Goal: Transaction & Acquisition: Purchase product/service

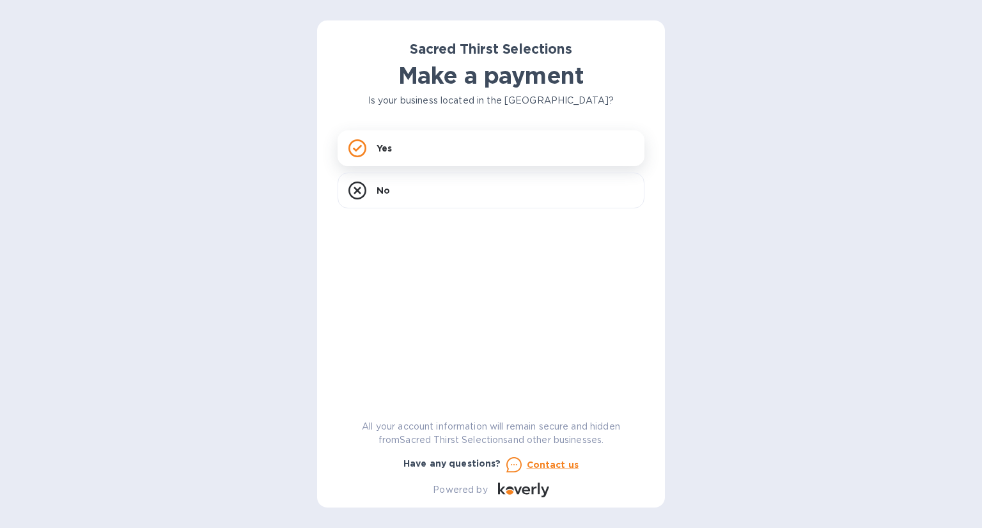
click at [378, 146] on p "Yes" at bounding box center [383, 148] width 15 height 13
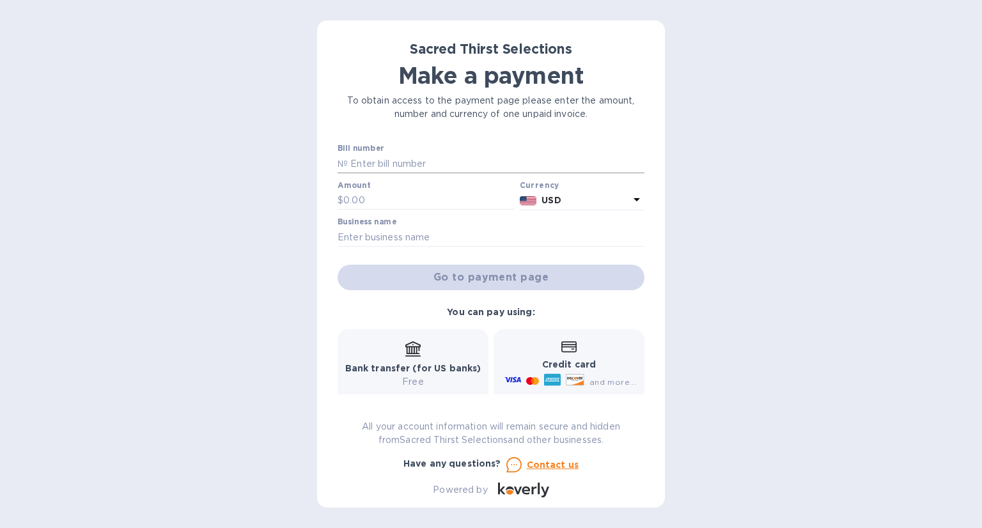
click at [358, 162] on input "text" at bounding box center [496, 163] width 297 height 19
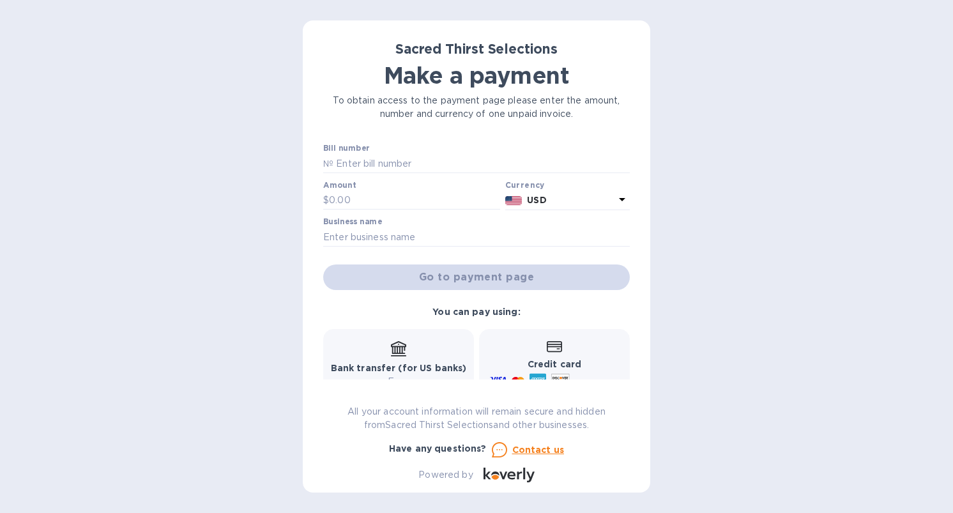
click at [87, 256] on div "Sacred Thirst Selections Make a payment To obtain access to the payment page pl…" at bounding box center [476, 256] width 953 height 513
click at [386, 166] on input "text" at bounding box center [482, 163] width 297 height 19
paste input "52972"
type input "52972"
click at [341, 197] on input "text" at bounding box center [414, 200] width 171 height 19
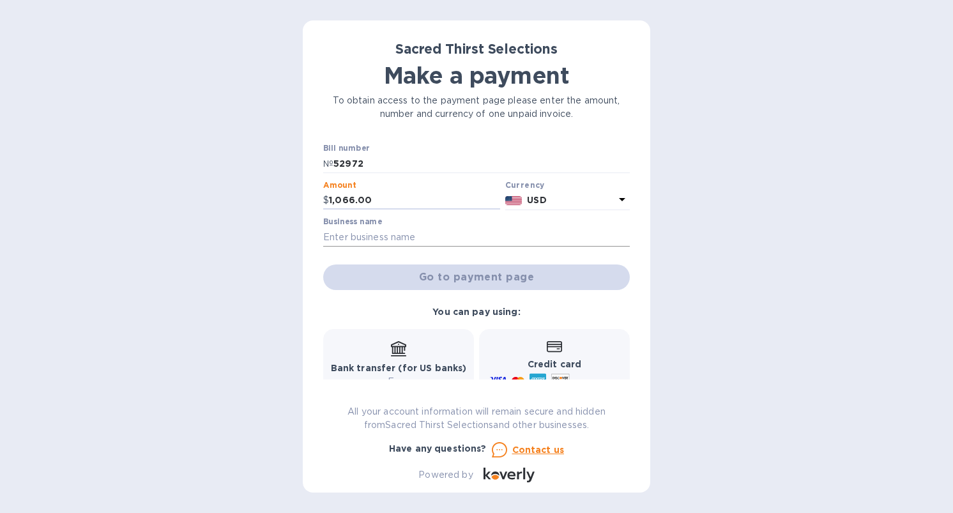
type input "1,066.00"
click at [330, 233] on input "text" at bounding box center [476, 236] width 307 height 19
type input "B"
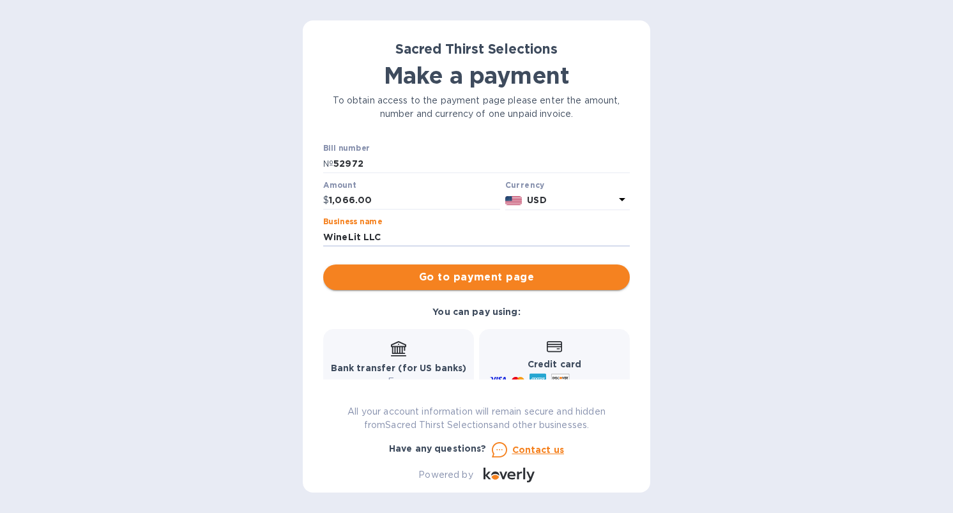
type input "WineLit LLC"
click at [513, 276] on span "Go to payment page" at bounding box center [477, 277] width 286 height 15
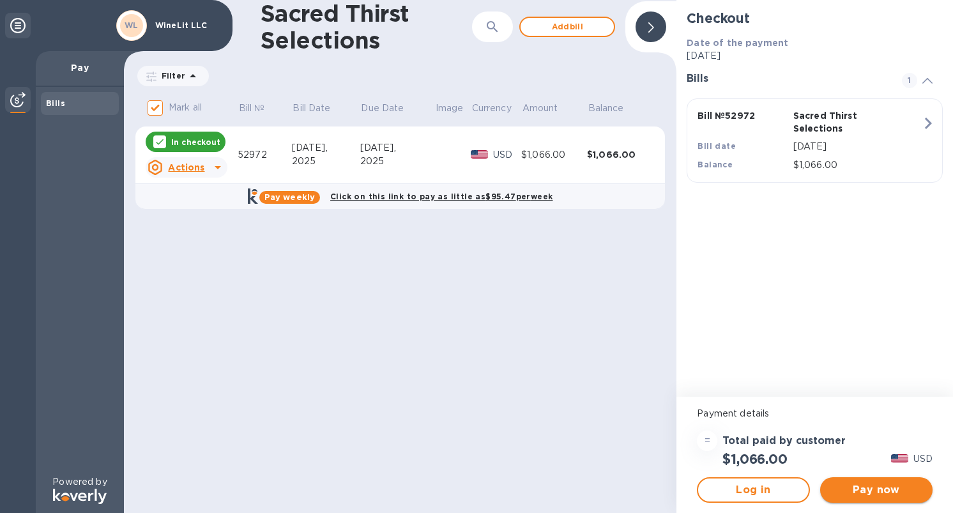
click at [881, 488] on span "Pay now" at bounding box center [877, 489] width 92 height 15
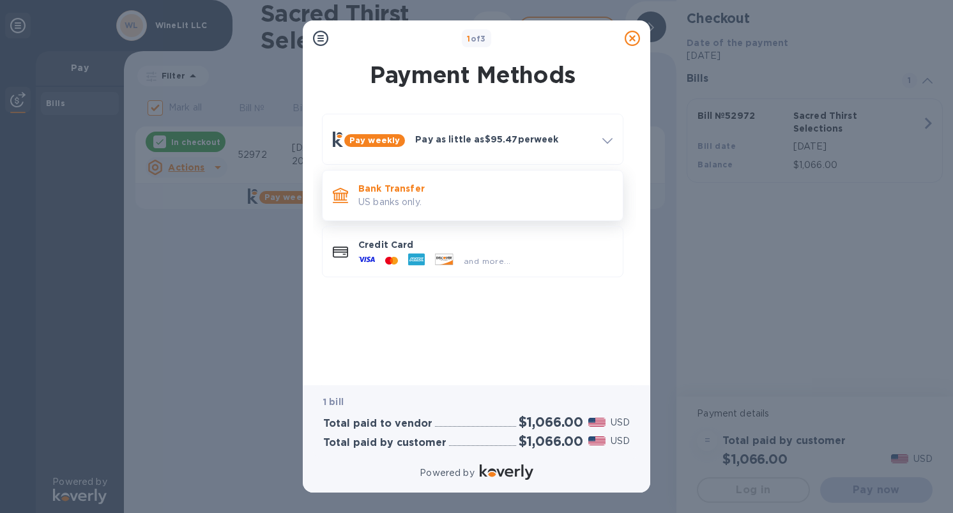
click at [402, 194] on p "Bank Transfer" at bounding box center [486, 188] width 254 height 13
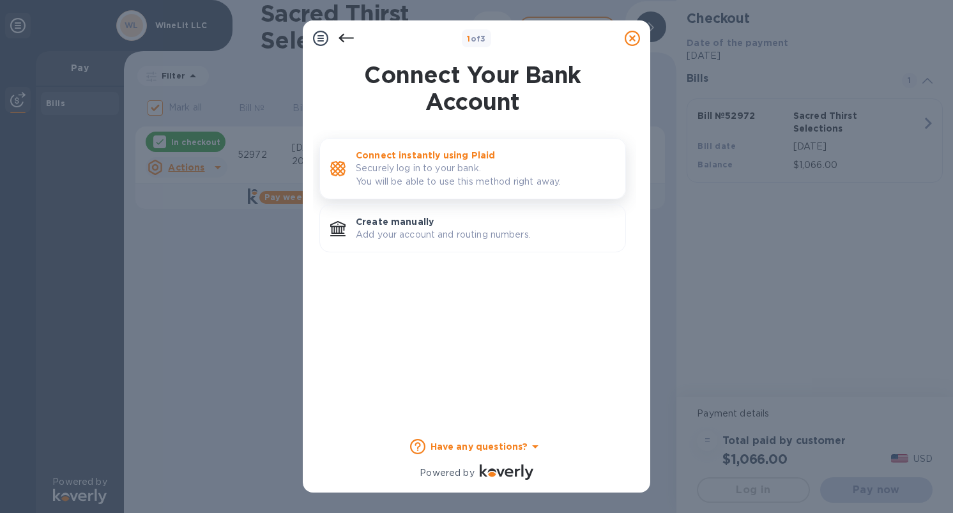
click at [438, 176] on p "Securely log in to your bank. You will be able to use this method right away." at bounding box center [485, 175] width 259 height 27
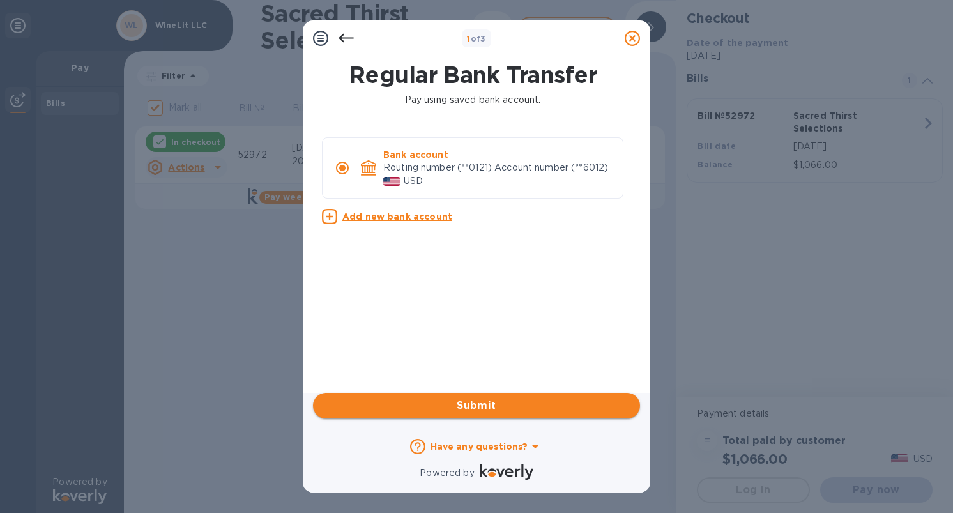
click at [478, 408] on span "Submit" at bounding box center [476, 405] width 307 height 15
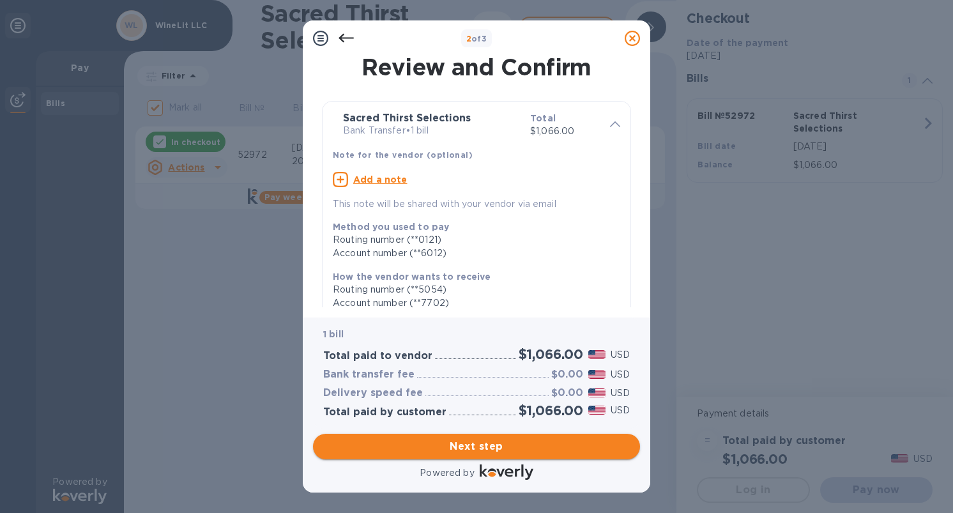
click at [505, 447] on span "Next step" at bounding box center [476, 446] width 307 height 15
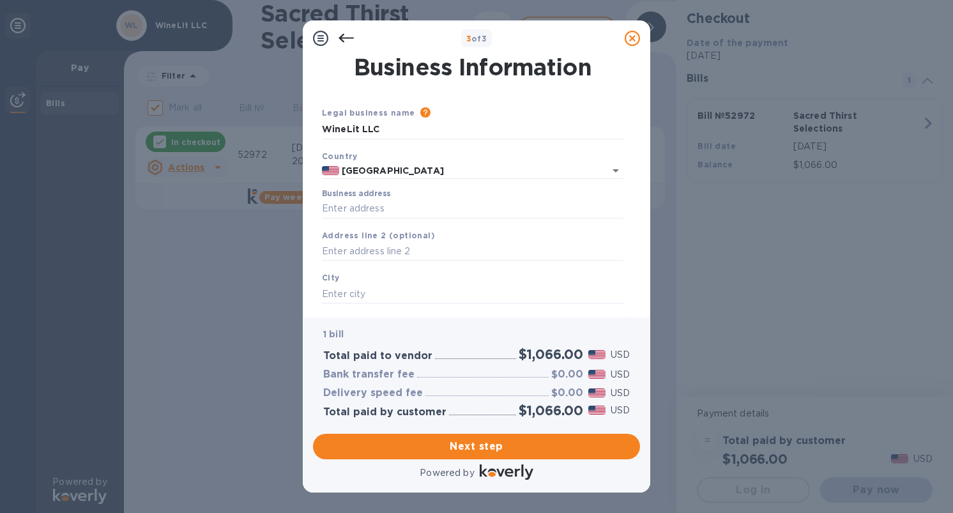
click at [353, 194] on label "Business address" at bounding box center [356, 194] width 68 height 8
click at [353, 199] on input "Business address" at bounding box center [473, 208] width 302 height 19
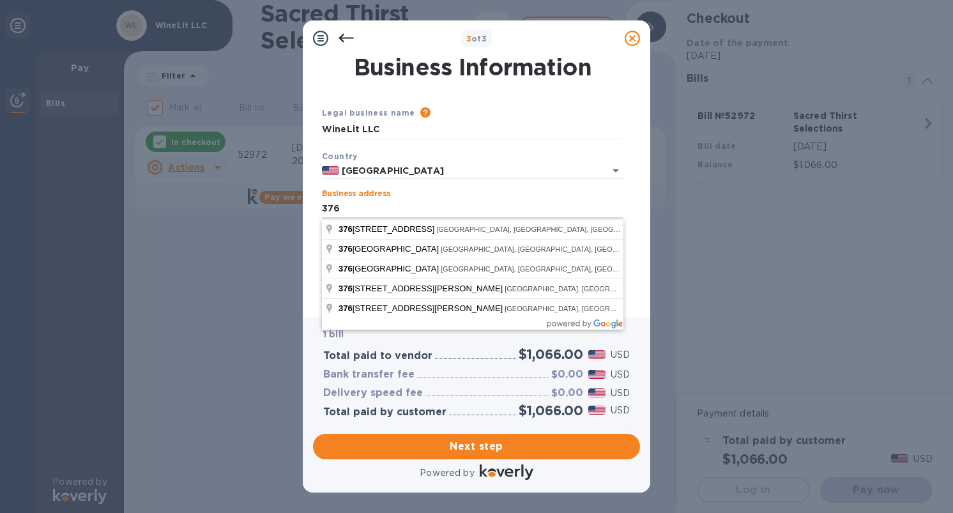
type input "[STREET_ADDRESS]"
click at [580, 125] on input "WineLit LLC" at bounding box center [473, 129] width 302 height 19
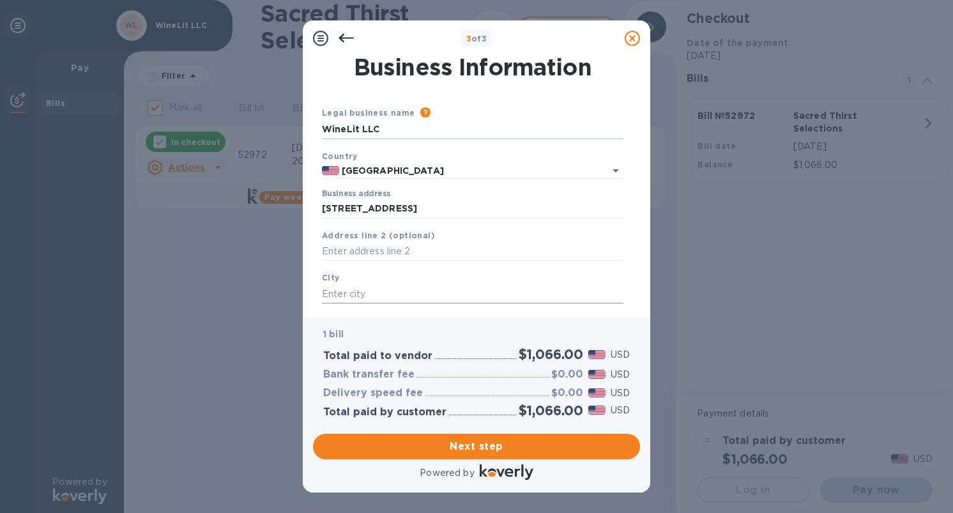
click at [386, 291] on input "text" at bounding box center [473, 293] width 302 height 19
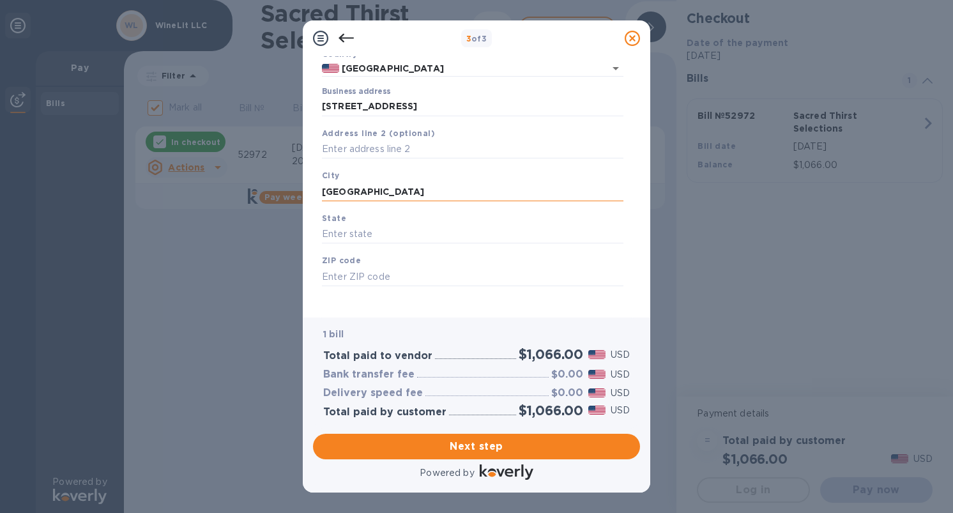
scroll to position [105, 0]
type input "[GEOGRAPHIC_DATA]"
click at [366, 236] on input "text" at bounding box center [473, 231] width 302 height 19
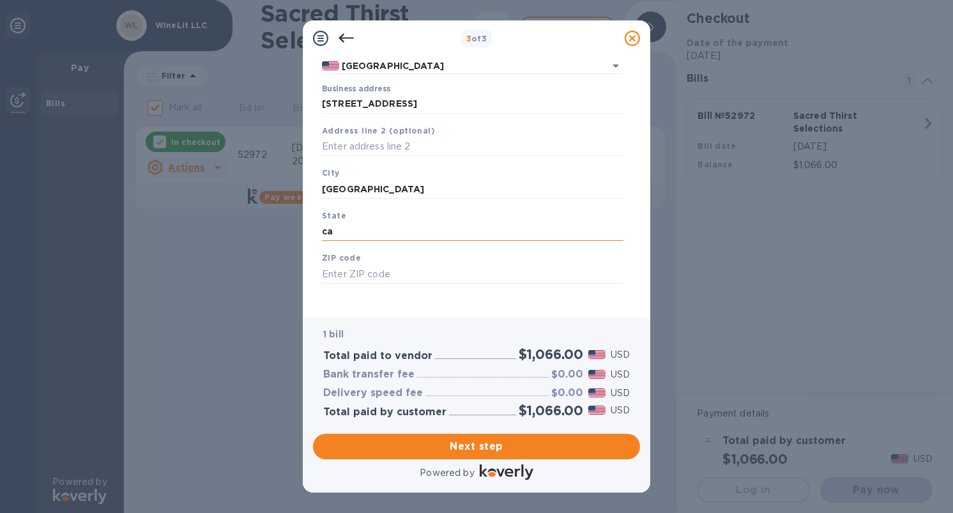
type input "ca"
click at [346, 279] on input "text" at bounding box center [473, 274] width 302 height 19
type input "94610"
click at [485, 455] on button "Next step" at bounding box center [476, 447] width 327 height 26
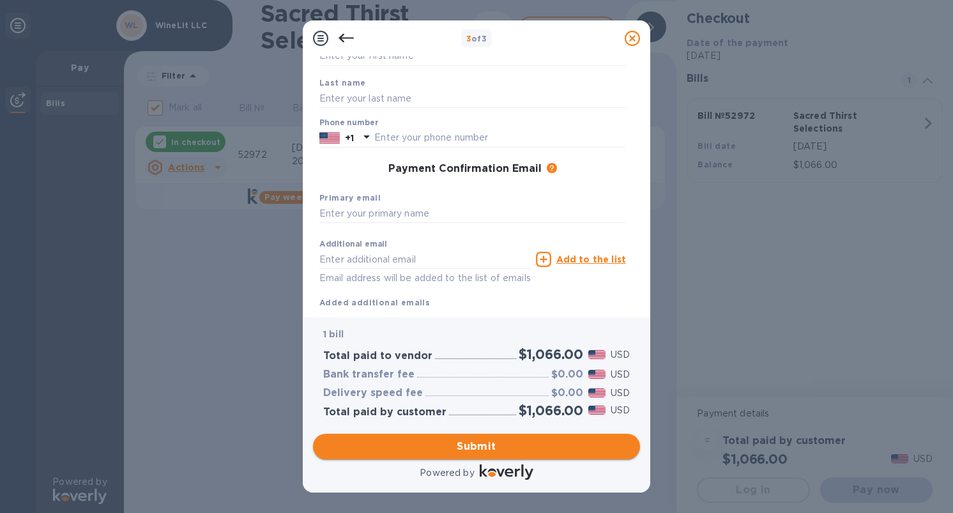
scroll to position [143, 0]
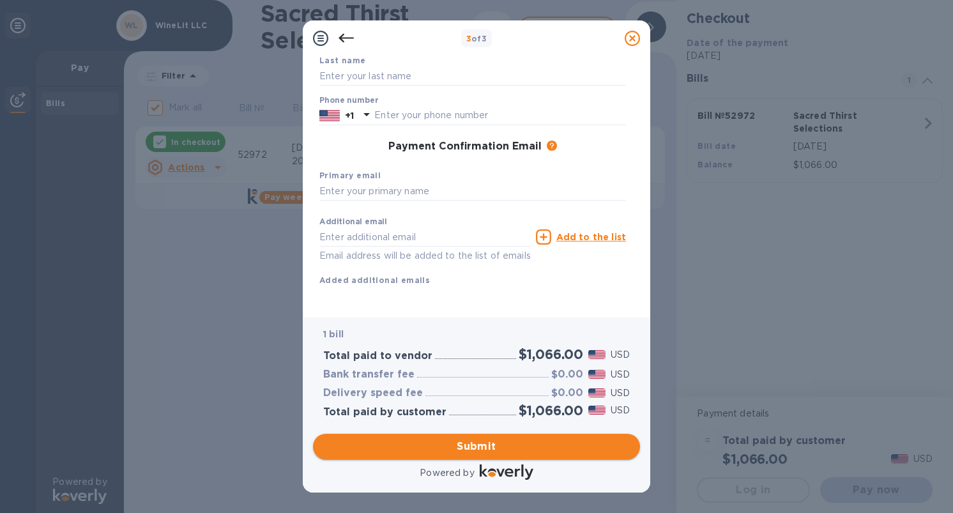
click at [479, 443] on span "Submit" at bounding box center [476, 446] width 307 height 15
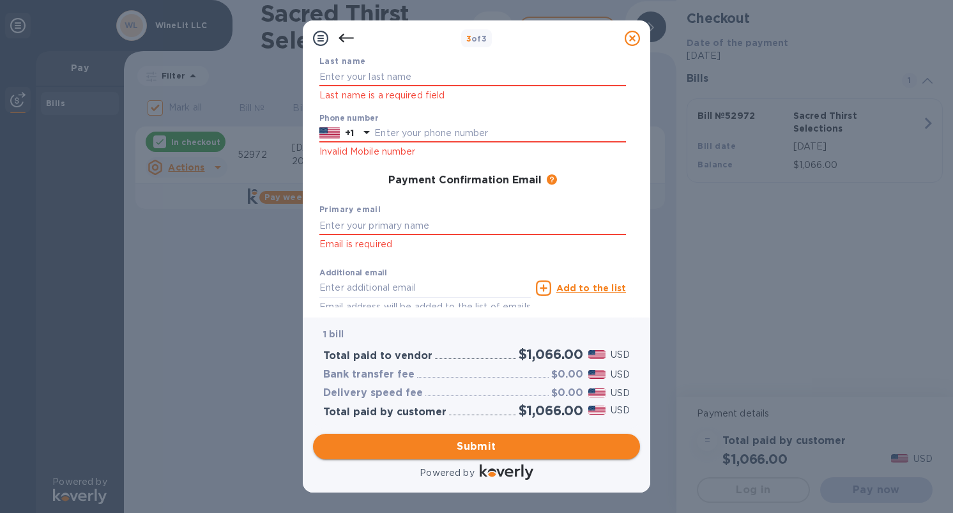
scroll to position [160, 0]
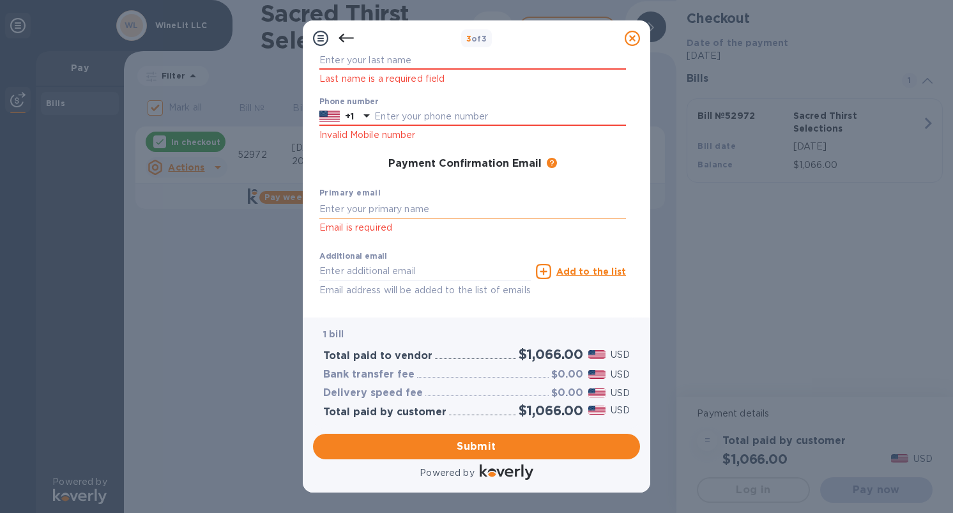
click at [362, 206] on input "text" at bounding box center [473, 208] width 307 height 19
type input "[EMAIL_ADDRESS][DOMAIN_NAME]"
click at [482, 447] on span "Submit" at bounding box center [476, 446] width 307 height 15
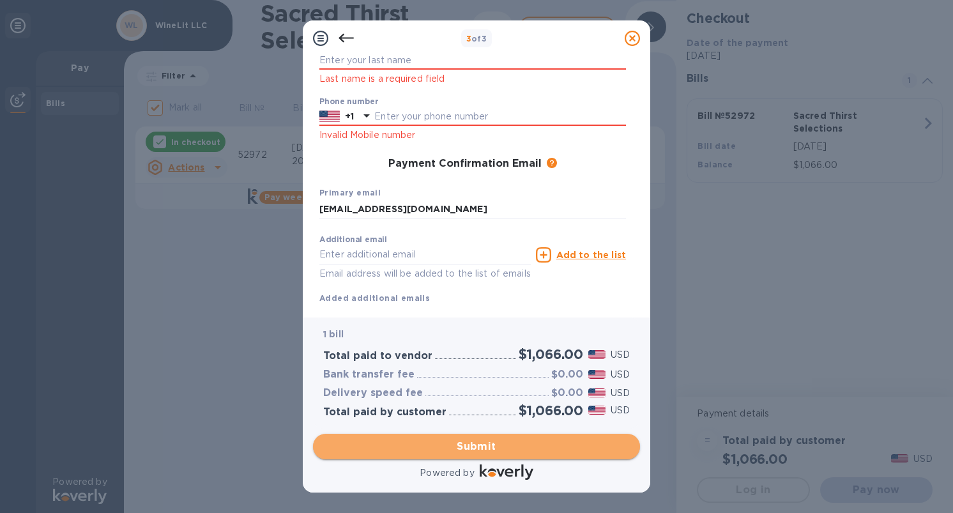
click at [472, 445] on span "Submit" at bounding box center [476, 446] width 307 height 15
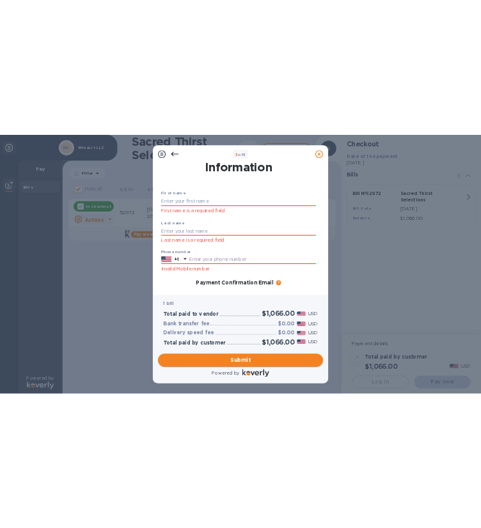
scroll to position [24, 0]
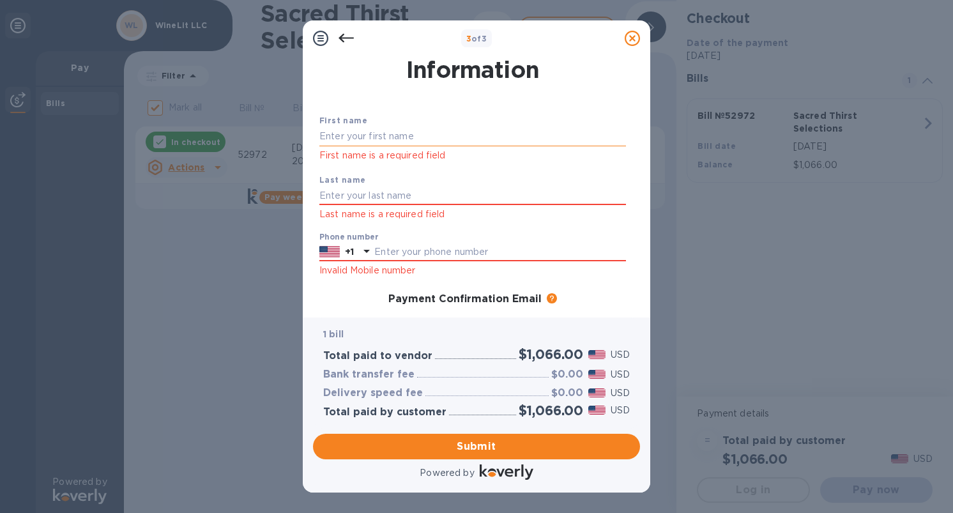
click at [345, 141] on input "text" at bounding box center [473, 136] width 307 height 19
type input "[PERSON_NAME]"
click at [340, 194] on input "text" at bounding box center [473, 196] width 307 height 19
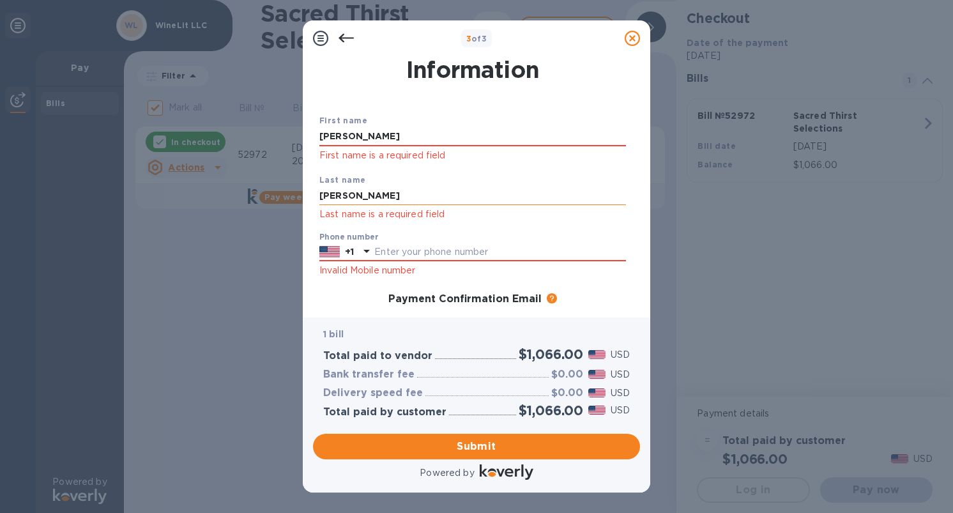
type input "[PERSON_NAME]"
click at [385, 252] on input "text" at bounding box center [500, 252] width 252 height 19
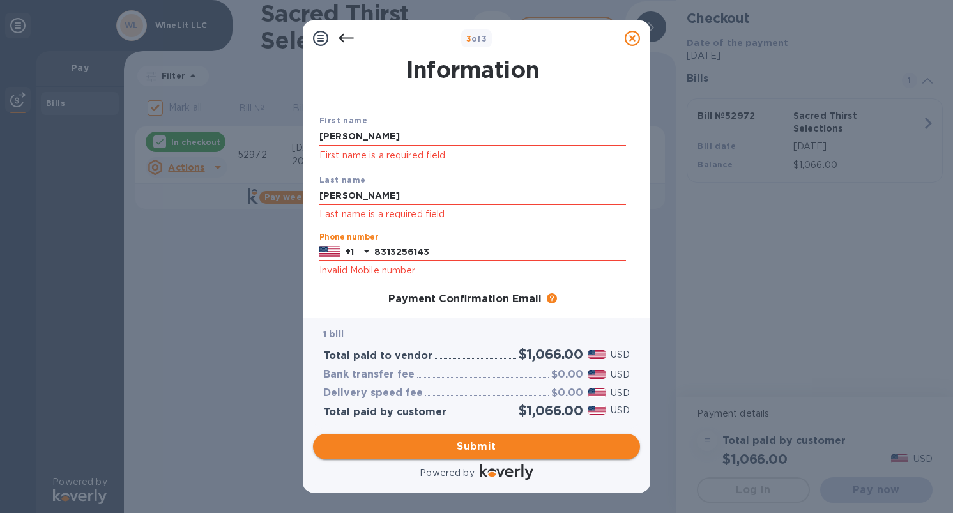
type input "8313256143"
click at [529, 443] on span "Submit" at bounding box center [476, 446] width 307 height 15
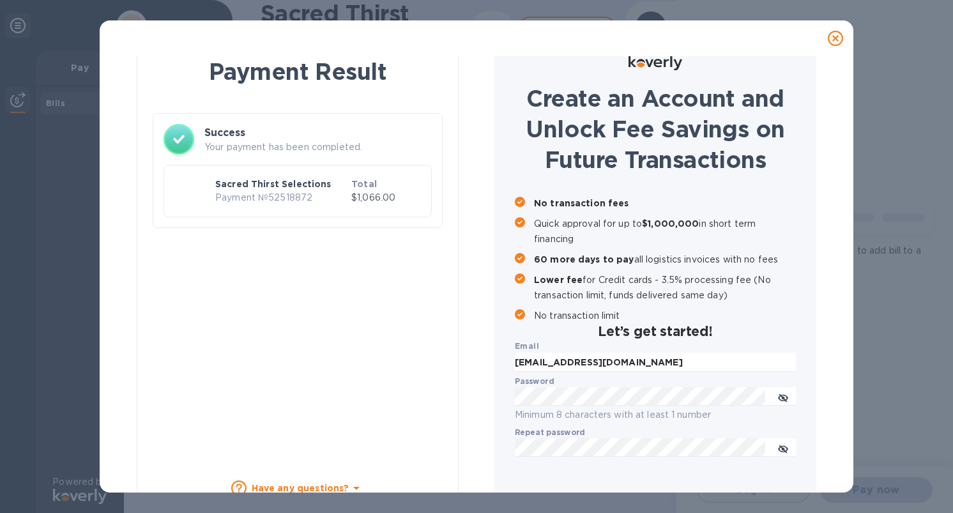
checkbox input "false"
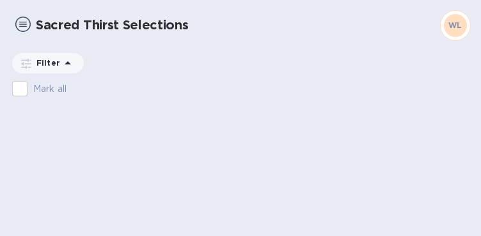
click at [376, 162] on div "Mark all" at bounding box center [240, 155] width 481 height 161
